Goal: Task Accomplishment & Management: Use online tool/utility

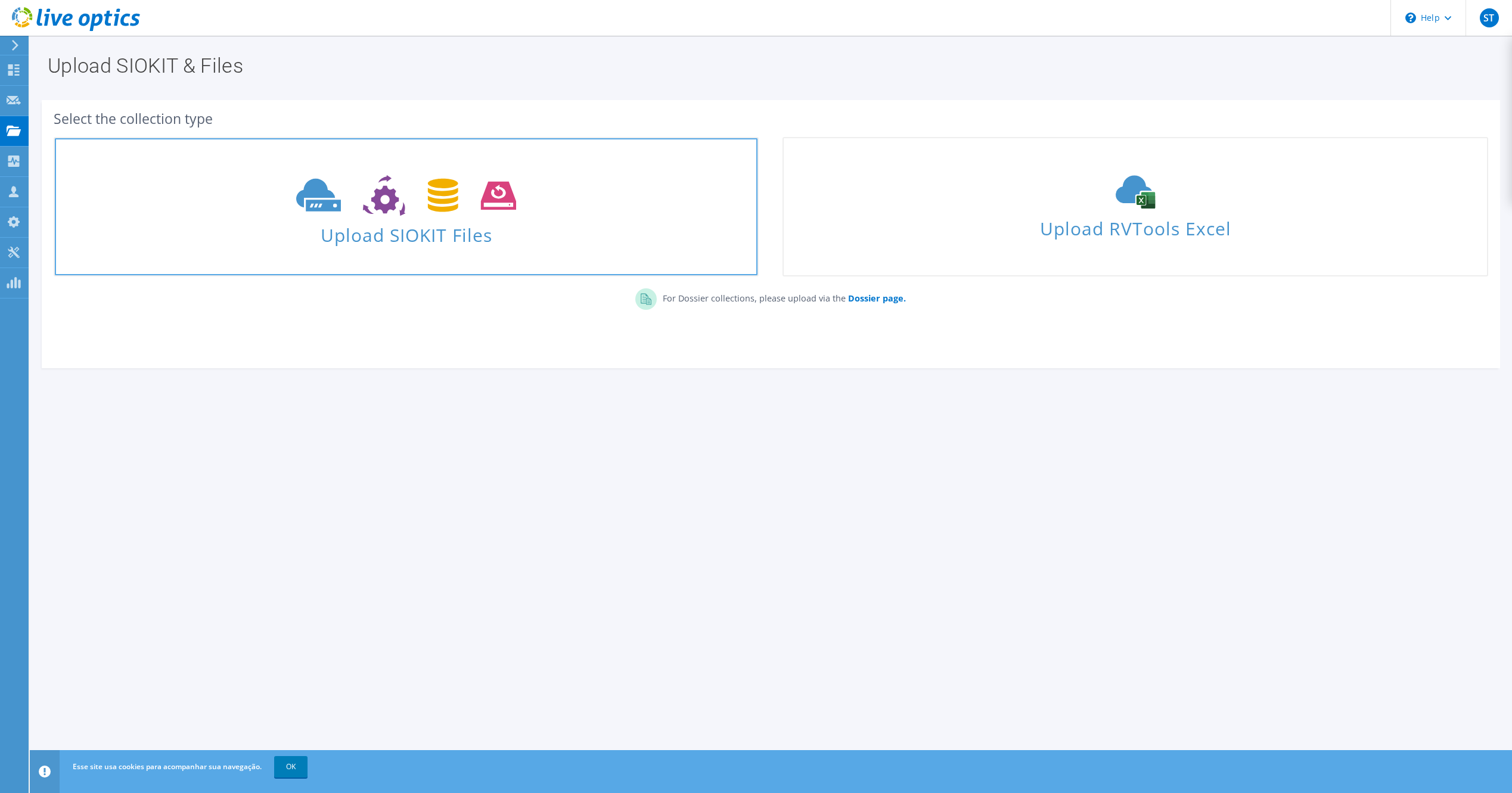
click at [438, 207] on icon at bounding box center [406, 195] width 220 height 41
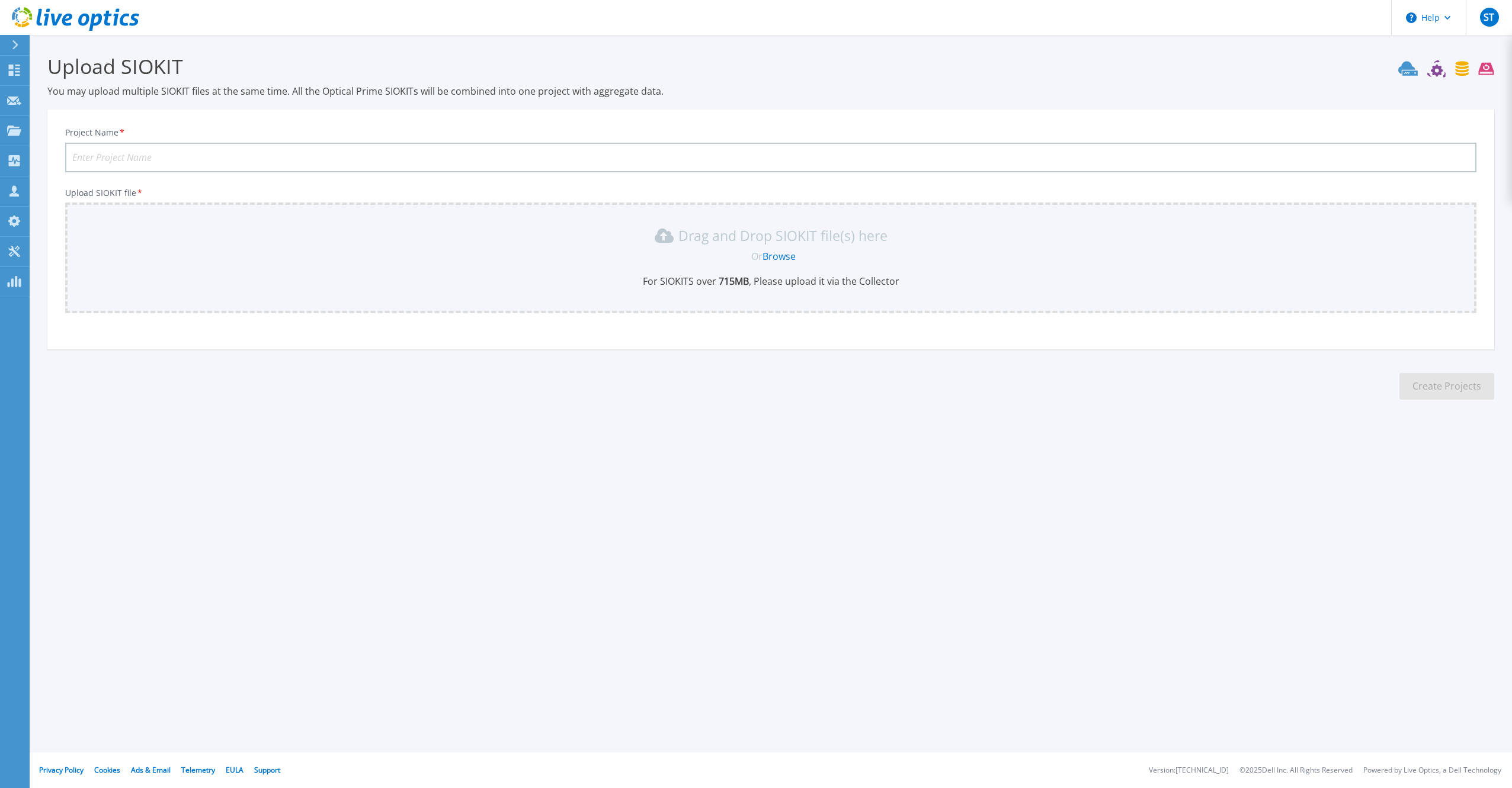
click at [783, 258] on link "Browse" at bounding box center [779, 256] width 33 height 13
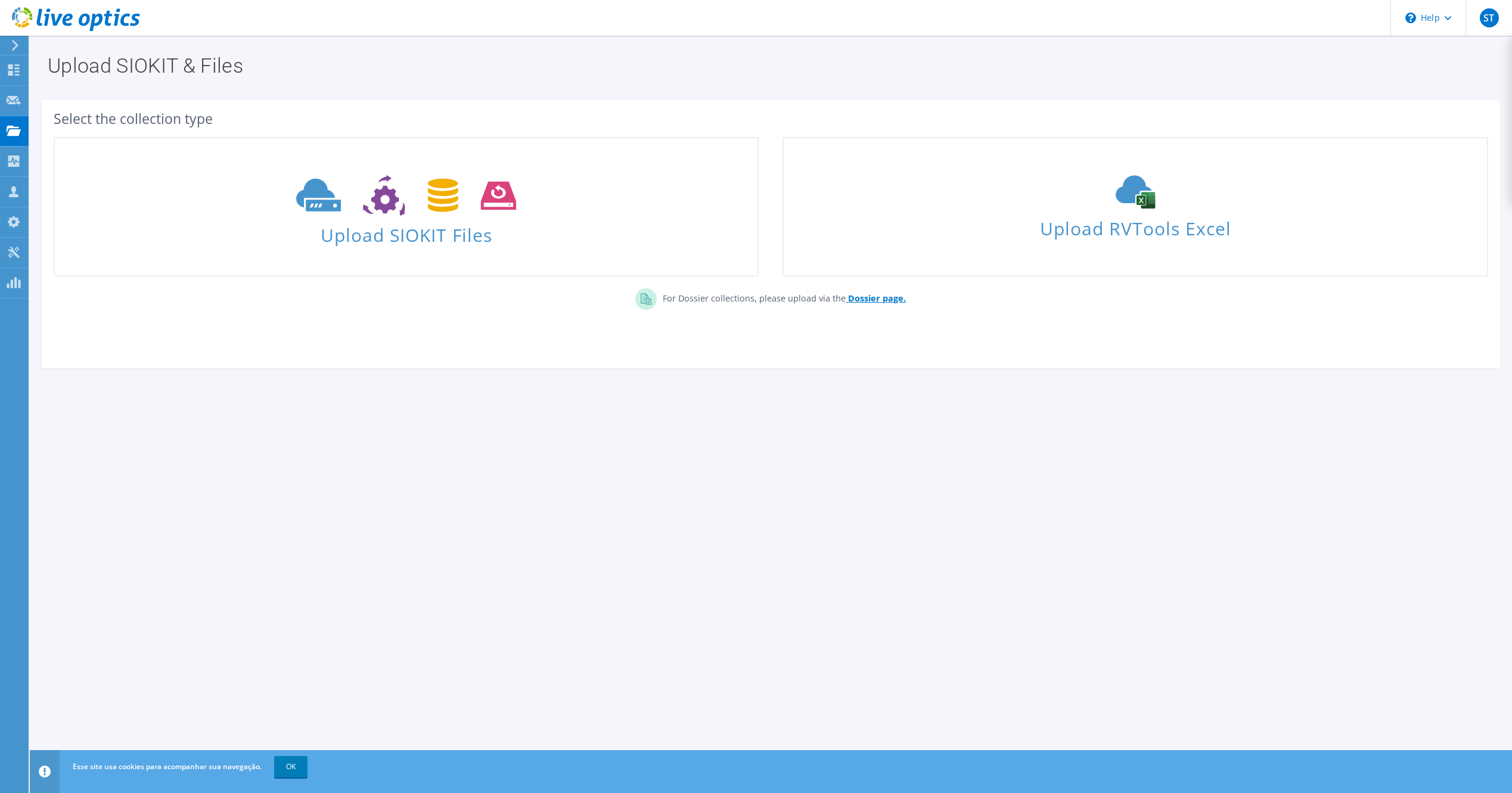
click at [891, 299] on b "Dossier page." at bounding box center [877, 298] width 58 height 11
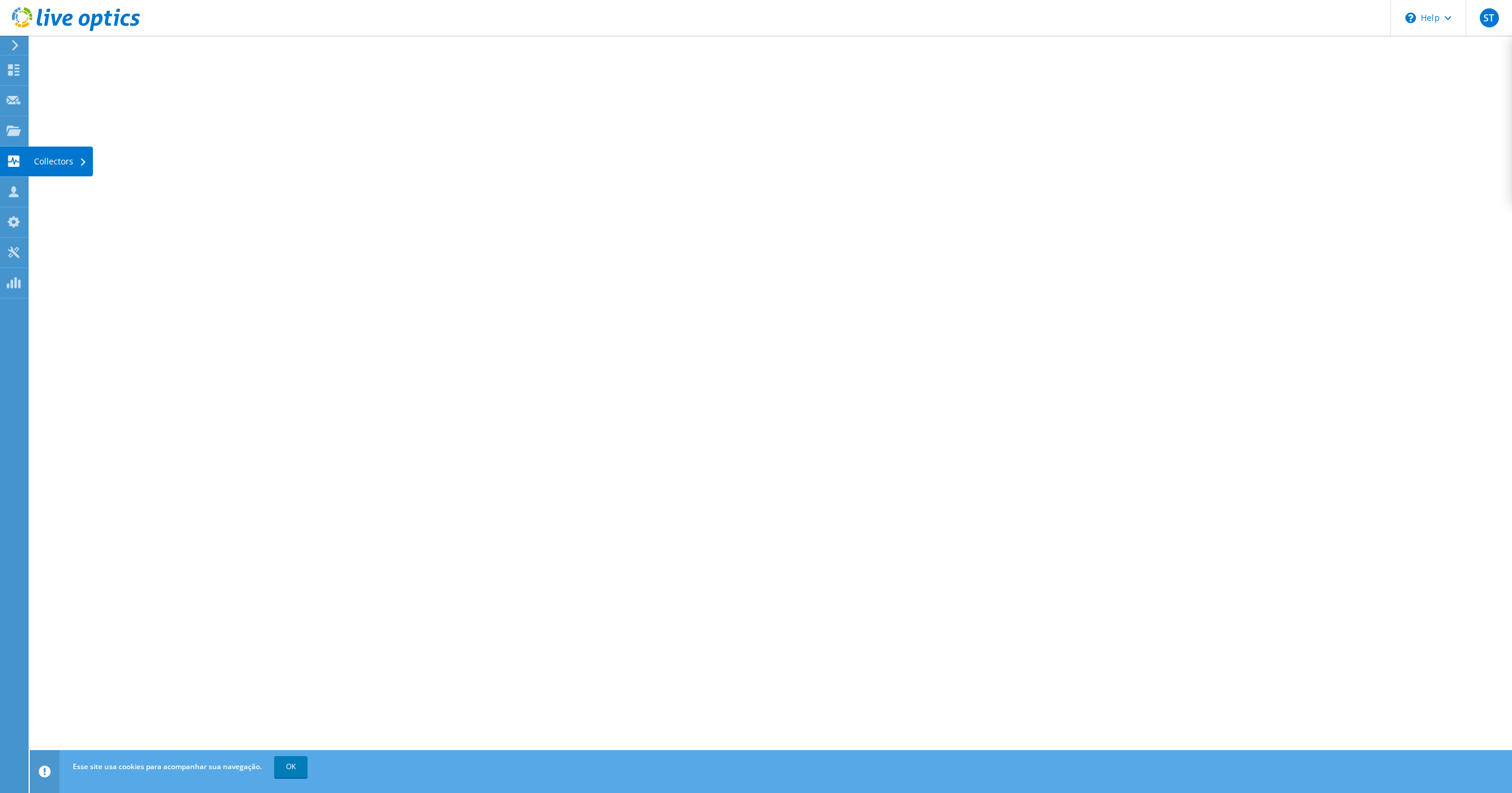
click at [15, 165] on use at bounding box center [14, 161] width 11 height 11
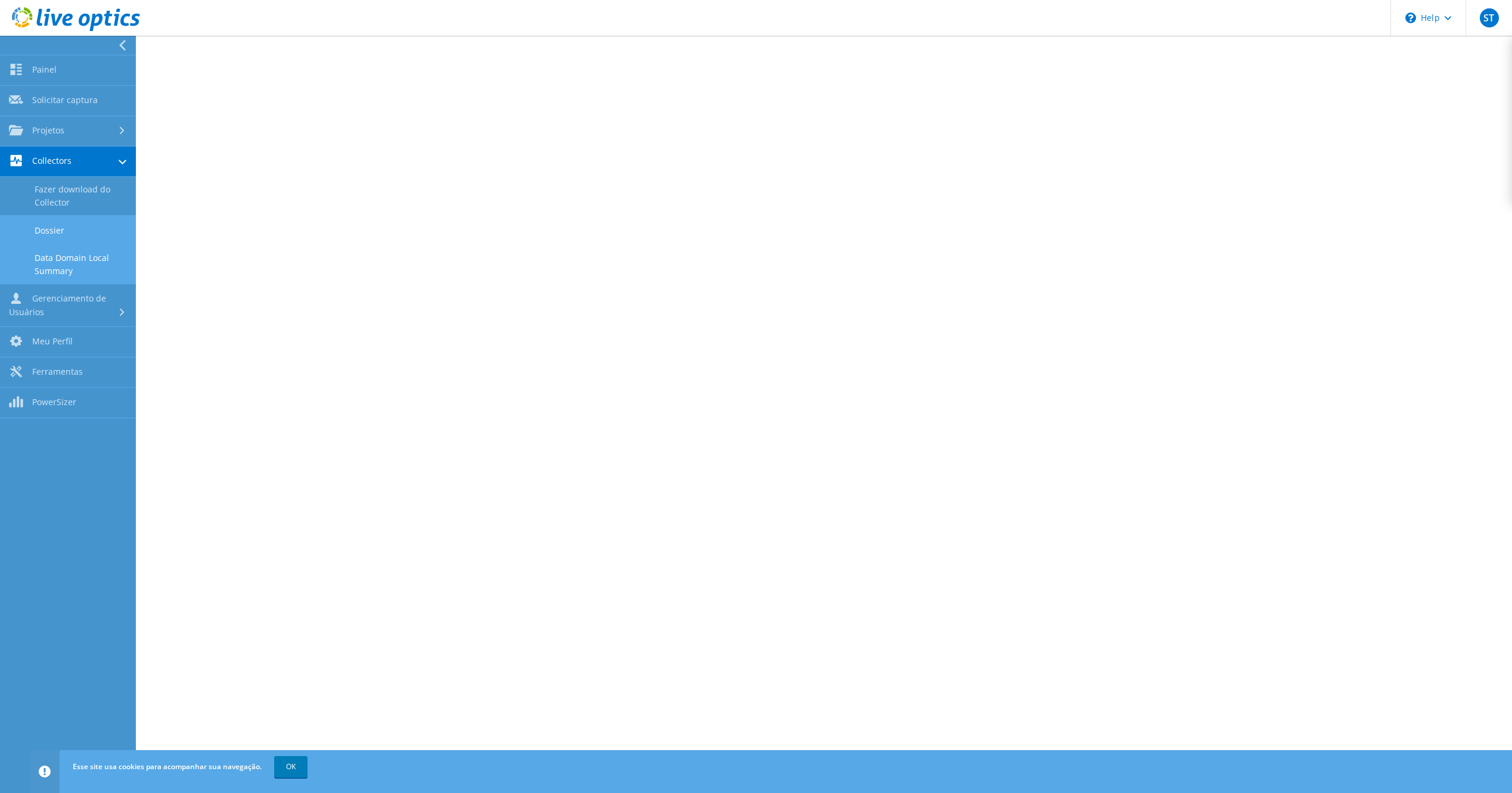
click at [78, 259] on link "Data Domain Local Summary" at bounding box center [68, 265] width 136 height 38
